Goal: Information Seeking & Learning: Learn about a topic

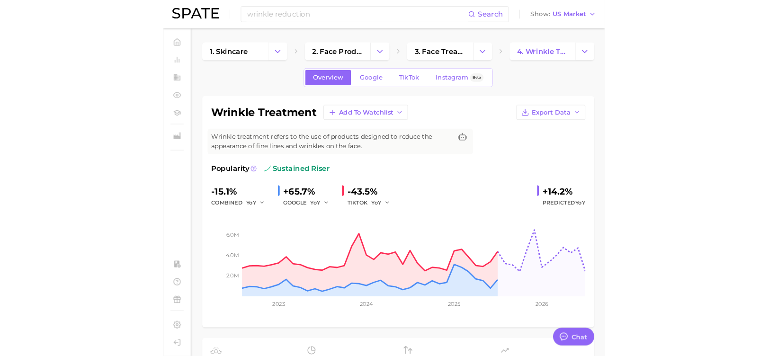
scroll to position [189, 0]
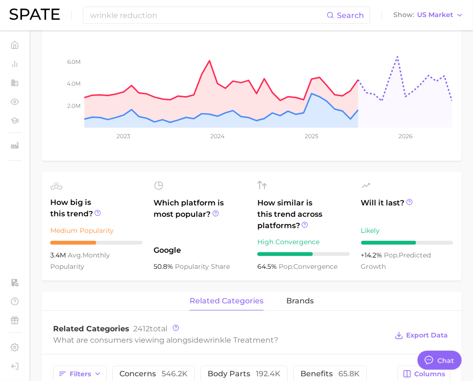
type textarea "x"
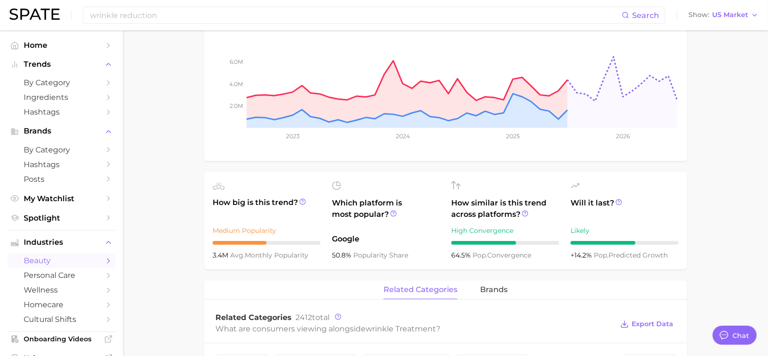
scroll to position [0, 0]
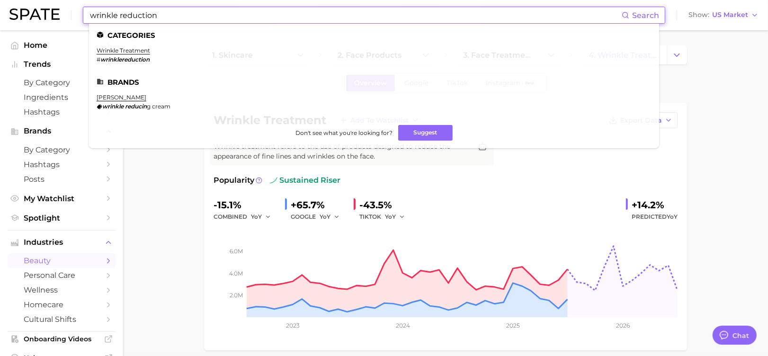
drag, startPoint x: 172, startPoint y: 19, endPoint x: 53, endPoint y: 25, distance: 119.5
click at [53, 25] on div "wrinkle reduction Search Categories wrinkle treatment # wrinklereduction Brands…" at bounding box center [383, 15] width 749 height 30
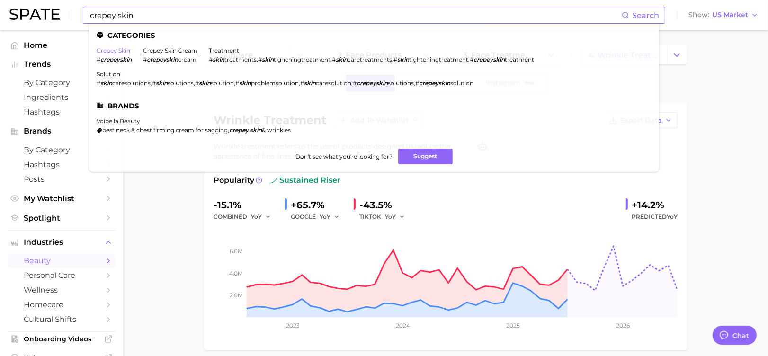
click at [99, 47] on link "crepey skin" at bounding box center [114, 50] width 34 height 7
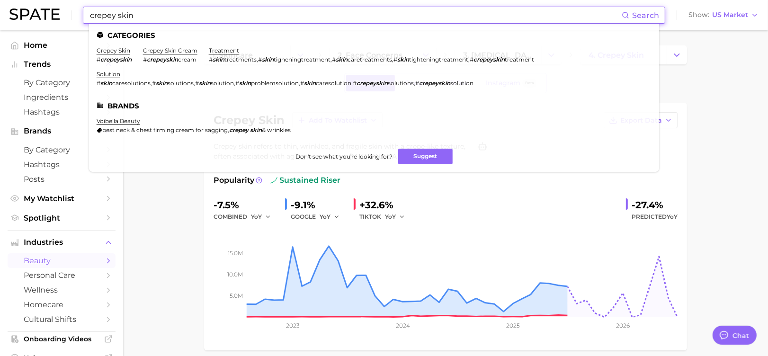
click at [155, 20] on input "crepey skin" at bounding box center [355, 15] width 533 height 16
click at [163, 53] on link "crepey skin cream" at bounding box center [170, 50] width 54 height 7
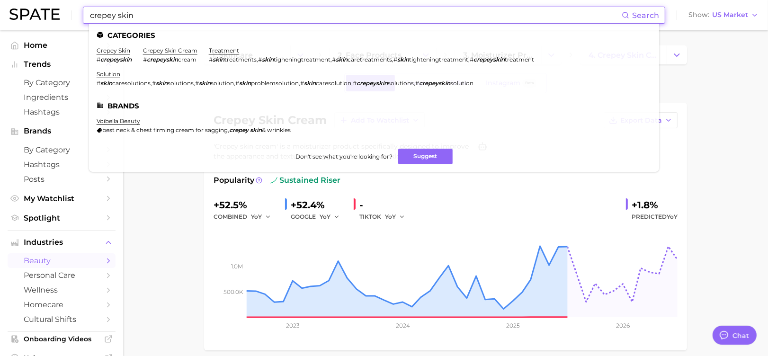
click at [159, 14] on input "crepey skin" at bounding box center [355, 15] width 533 height 16
click at [224, 47] on link "treatment" at bounding box center [224, 50] width 30 height 7
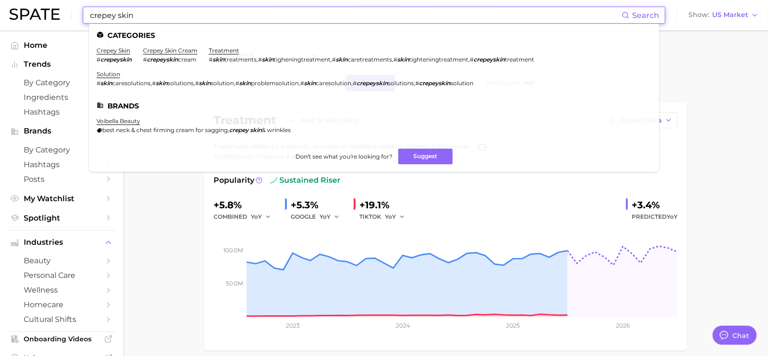
click at [150, 16] on input "crepey skin" at bounding box center [355, 15] width 533 height 16
click at [112, 16] on input "crepey skin" at bounding box center [355, 15] width 533 height 16
drag, startPoint x: 115, startPoint y: 17, endPoint x: 77, endPoint y: 18, distance: 37.9
click at [77, 18] on div "crepey skin Search Categories crepey skin # crepeyskin crepey skin cream # crep…" at bounding box center [383, 15] width 749 height 30
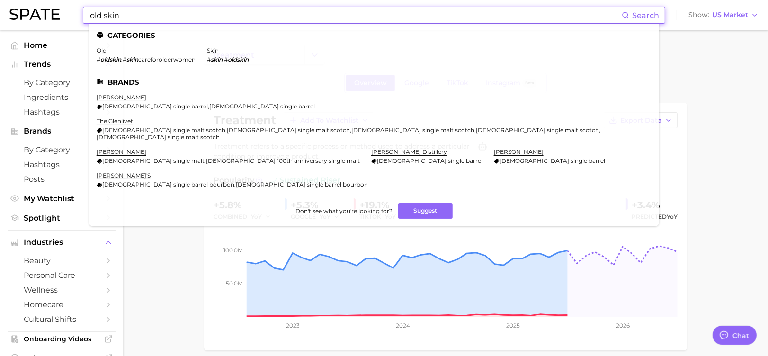
click at [100, 14] on input "old skin" at bounding box center [355, 15] width 533 height 16
drag, startPoint x: 100, startPoint y: 14, endPoint x: 84, endPoint y: 13, distance: 16.1
click at [84, 13] on div "old skin Search Categories old # oldskin , # skin careforolderwomen skin # skin…" at bounding box center [374, 15] width 583 height 17
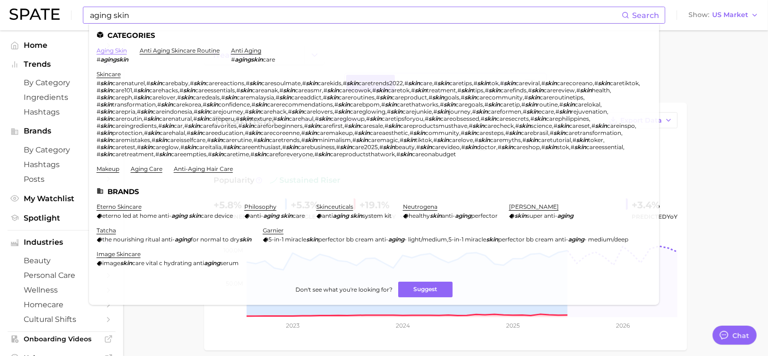
click at [120, 53] on link "aging skin" at bounding box center [112, 50] width 30 height 7
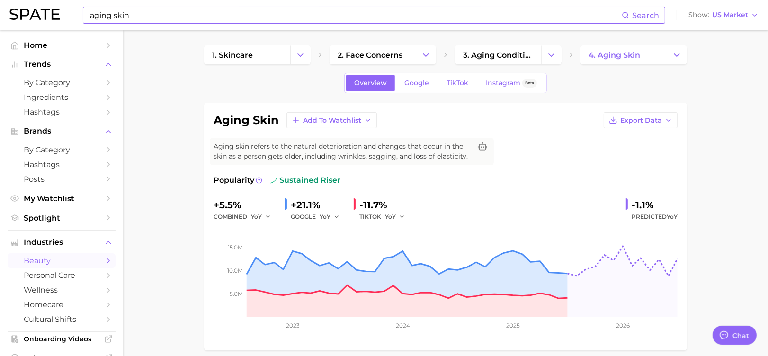
click at [142, 18] on input "aging skin" at bounding box center [355, 15] width 533 height 16
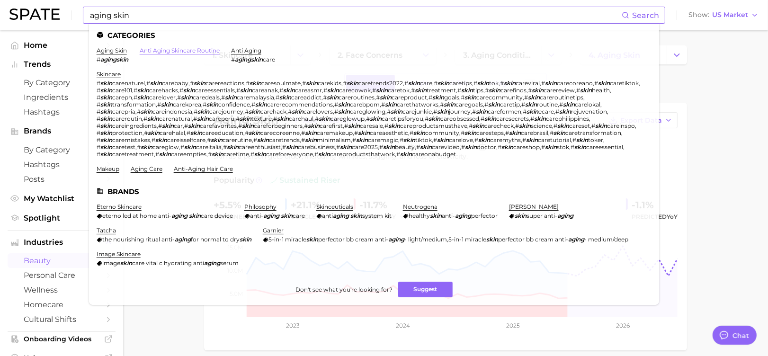
click at [179, 49] on link "anti aging skincare routine" at bounding box center [180, 50] width 80 height 7
click at [182, 17] on input "aging skin" at bounding box center [355, 15] width 533 height 16
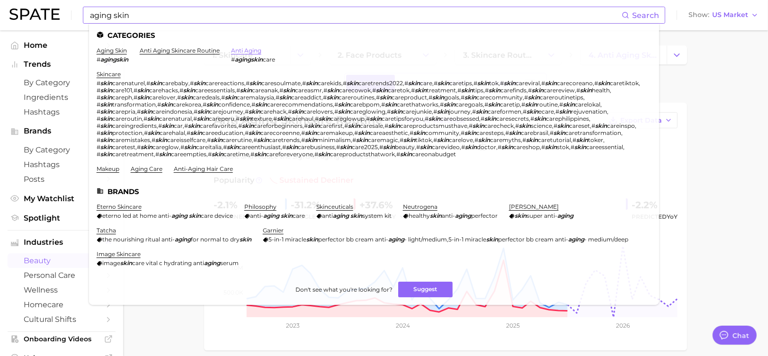
click at [245, 49] on link "anti aging" at bounding box center [246, 50] width 30 height 7
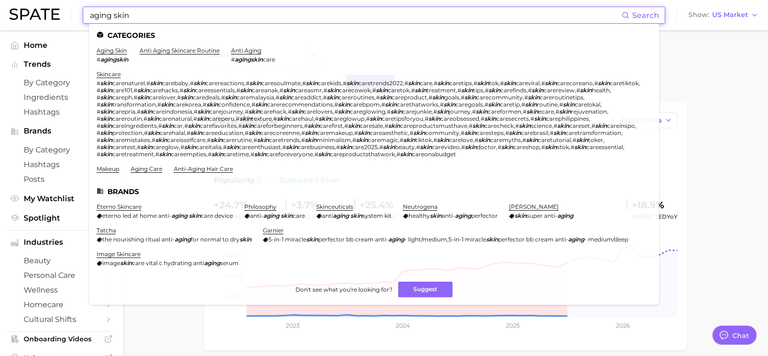
click at [151, 12] on input "aging skin" at bounding box center [355, 15] width 533 height 16
drag, startPoint x: 151, startPoint y: 12, endPoint x: 85, endPoint y: 12, distance: 65.8
click at [85, 12] on div "aging skin Search Categories aging skin # agingskin anti aging skincare routine…" at bounding box center [374, 15] width 583 height 17
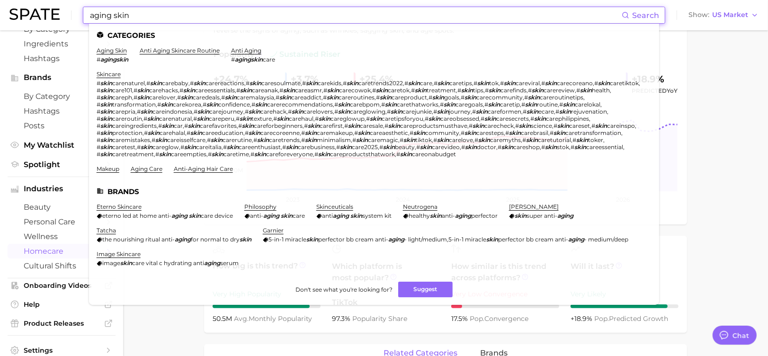
scroll to position [94, 0]
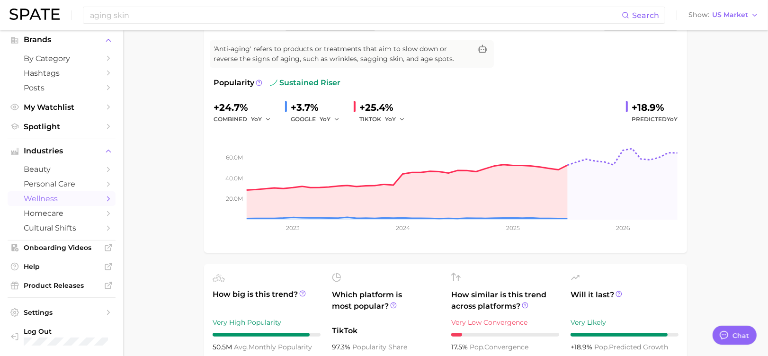
scroll to position [63, 0]
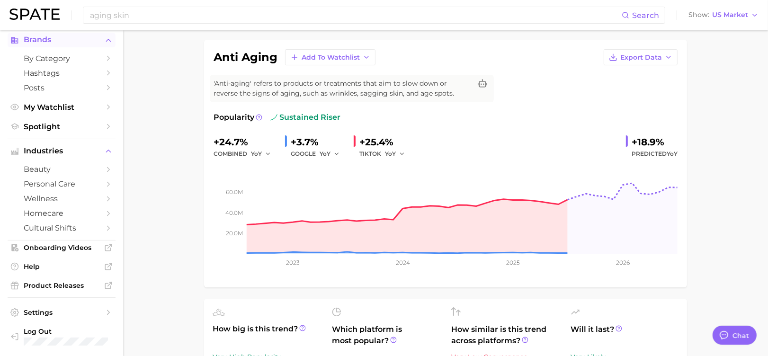
click at [30, 43] on button "Brands" at bounding box center [62, 40] width 108 height 14
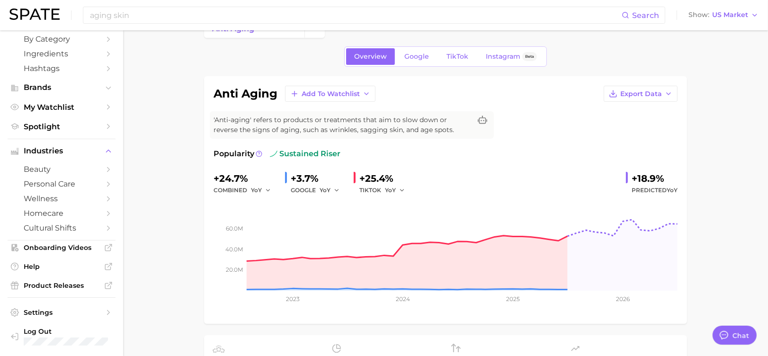
scroll to position [0, 0]
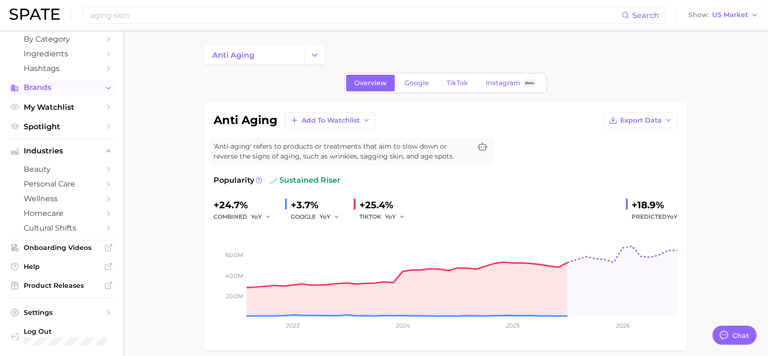
click at [45, 90] on span "Brands" at bounding box center [62, 87] width 76 height 9
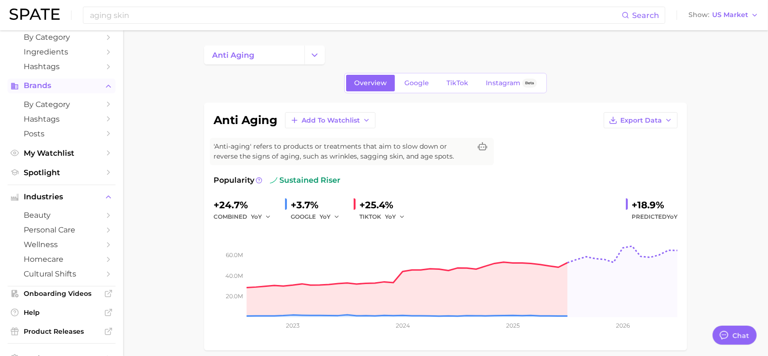
scroll to position [94, 0]
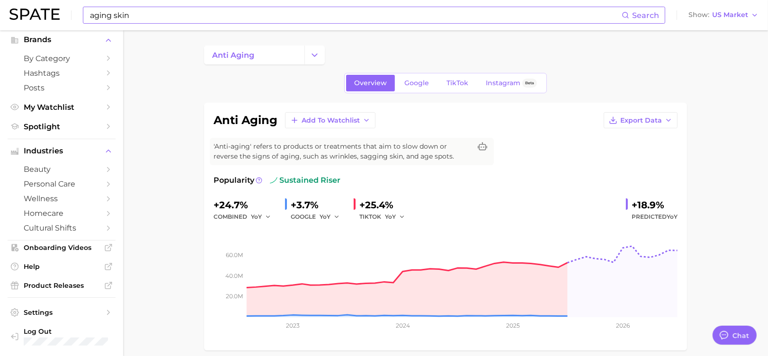
click at [190, 19] on input "aging skin" at bounding box center [355, 15] width 533 height 16
type input "a"
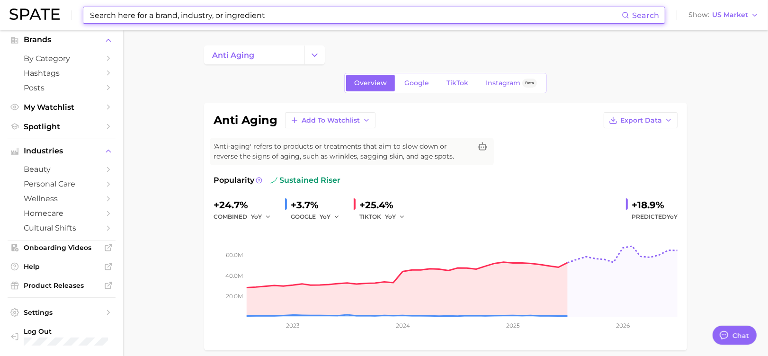
type input "e"
